Goal: Task Accomplishment & Management: Use online tool/utility

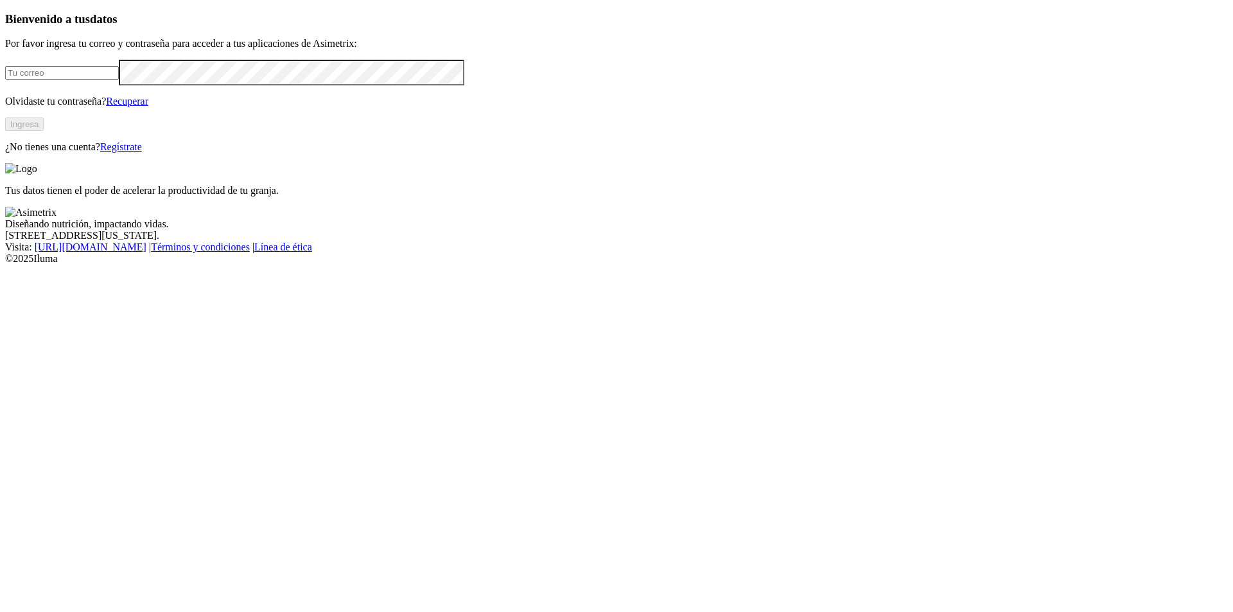
type input "[PERSON_NAME][EMAIL_ADDRESS][PERSON_NAME][DOMAIN_NAME]"
click at [44, 131] on button "Ingresa" at bounding box center [24, 124] width 39 height 13
